Goal: Task Accomplishment & Management: Manage account settings

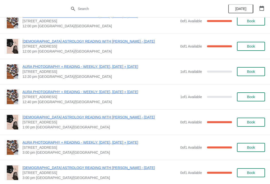
scroll to position [382, 0]
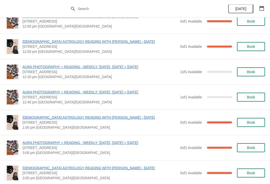
click at [248, 74] on span "Book" at bounding box center [251, 72] width 8 height 4
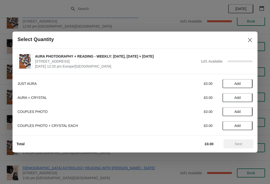
click at [231, 82] on span "Add" at bounding box center [237, 84] width 21 height 4
click at [247, 84] on icon at bounding box center [246, 83] width 5 height 5
click at [244, 143] on span "Next" at bounding box center [239, 144] width 22 height 4
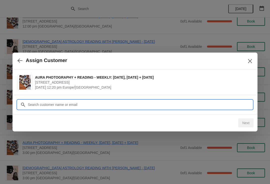
click at [149, 101] on input "Customer" at bounding box center [140, 104] width 225 height 9
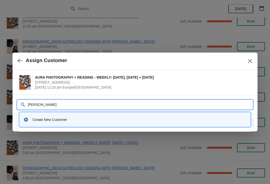
type input "[PERSON_NAME]"
click at [84, 117] on div "Create New Customer" at bounding box center [135, 119] width 227 height 10
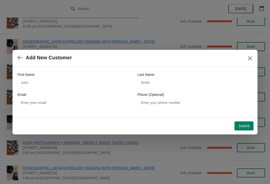
click at [105, 76] on div "First Name" at bounding box center [75, 74] width 115 height 5
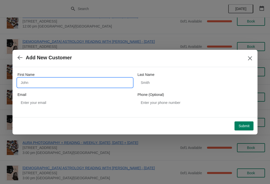
click at [87, 79] on input "First Name" at bounding box center [75, 82] width 115 height 9
type input "[PERSON_NAME]"
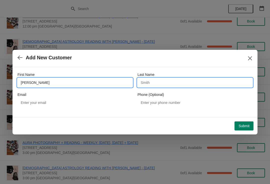
click at [165, 82] on input "Last Name" at bounding box center [195, 82] width 115 height 9
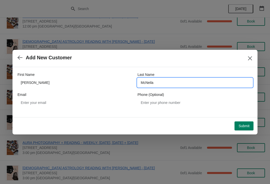
type input "McNeila"
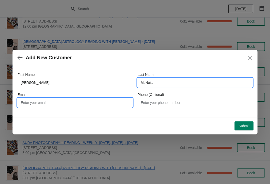
click at [70, 104] on input "Email" at bounding box center [75, 102] width 115 height 9
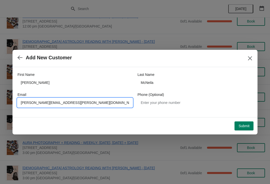
type input "[PERSON_NAME][EMAIL_ADDRESS][PERSON_NAME][DOMAIN_NAME]"
click at [244, 128] on button "Submit" at bounding box center [244, 125] width 19 height 9
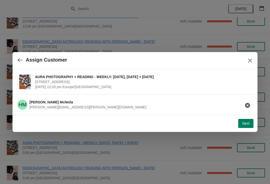
click at [239, 122] on button "Next" at bounding box center [246, 123] width 15 height 9
select select "Yes"
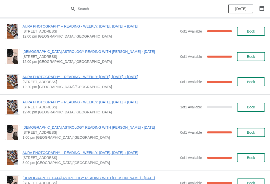
scroll to position [372, 0]
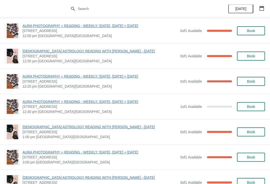
click at [115, 78] on span "AURA PHOTOGRAPHY + READING - WEEKLY: [DATE], [DATE] + [DATE]" at bounding box center [100, 76] width 155 height 5
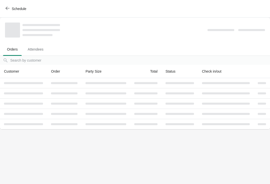
scroll to position [0, 0]
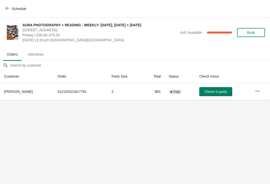
click at [255, 92] on button "button" at bounding box center [257, 91] width 9 height 9
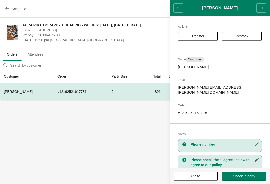
click at [196, 37] on span "Transfer" at bounding box center [198, 36] width 13 height 4
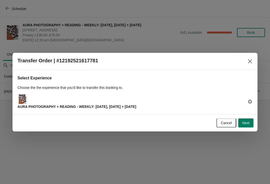
click at [246, 122] on span "Next" at bounding box center [246, 123] width 7 height 4
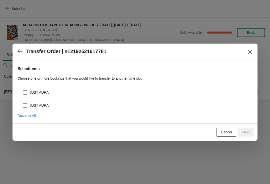
click at [25, 93] on span at bounding box center [25, 92] width 5 height 5
click at [23, 90] on input "JUST AURA" at bounding box center [23, 90] width 0 height 0
checkbox input "true"
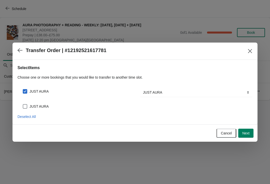
click at [247, 133] on span "Next" at bounding box center [246, 133] width 7 height 4
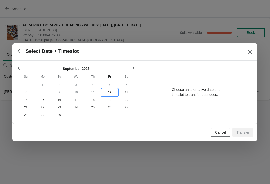
click at [110, 92] on button "12" at bounding box center [110, 93] width 17 height 8
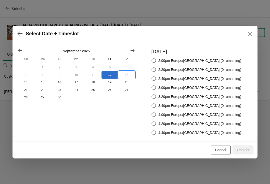
click at [127, 72] on button "13" at bounding box center [126, 75] width 17 height 8
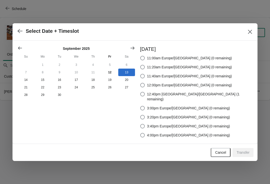
click at [145, 96] on span at bounding box center [142, 94] width 5 height 5
click at [141, 92] on input "12:40pm Europe/London (1 remaining)" at bounding box center [140, 92] width 0 height 0
radio input "true"
click at [240, 153] on button "Transfer" at bounding box center [243, 152] width 21 height 9
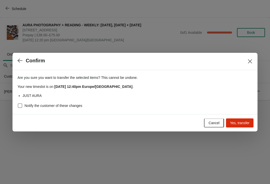
click at [20, 107] on span at bounding box center [20, 105] width 5 height 5
click at [18, 104] on input "Notify the customer of these changes" at bounding box center [18, 103] width 0 height 0
click at [22, 104] on span at bounding box center [20, 105] width 5 height 5
click at [18, 104] on input "Notify the customer of these changes" at bounding box center [18, 103] width 0 height 0
checkbox input "false"
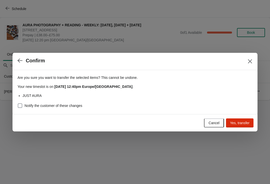
click at [247, 127] on button "Yes, transfer" at bounding box center [240, 122] width 28 height 9
